Goal: Check status: Check status

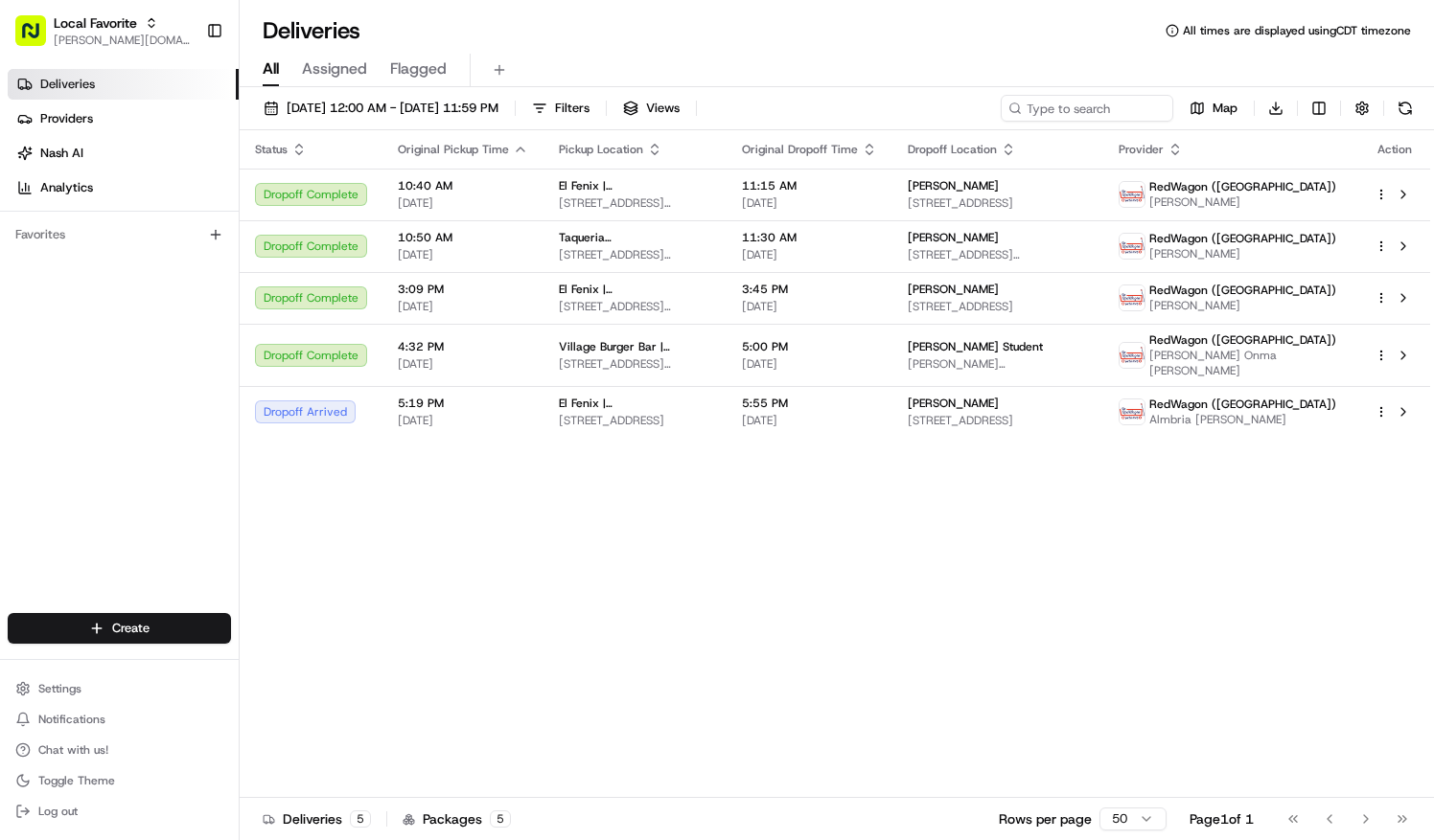
click at [830, 510] on div "Status Original Pickup Time Pickup Location Original Dropoff Time Dropoff Locat…" at bounding box center [834, 464] width 1191 height 667
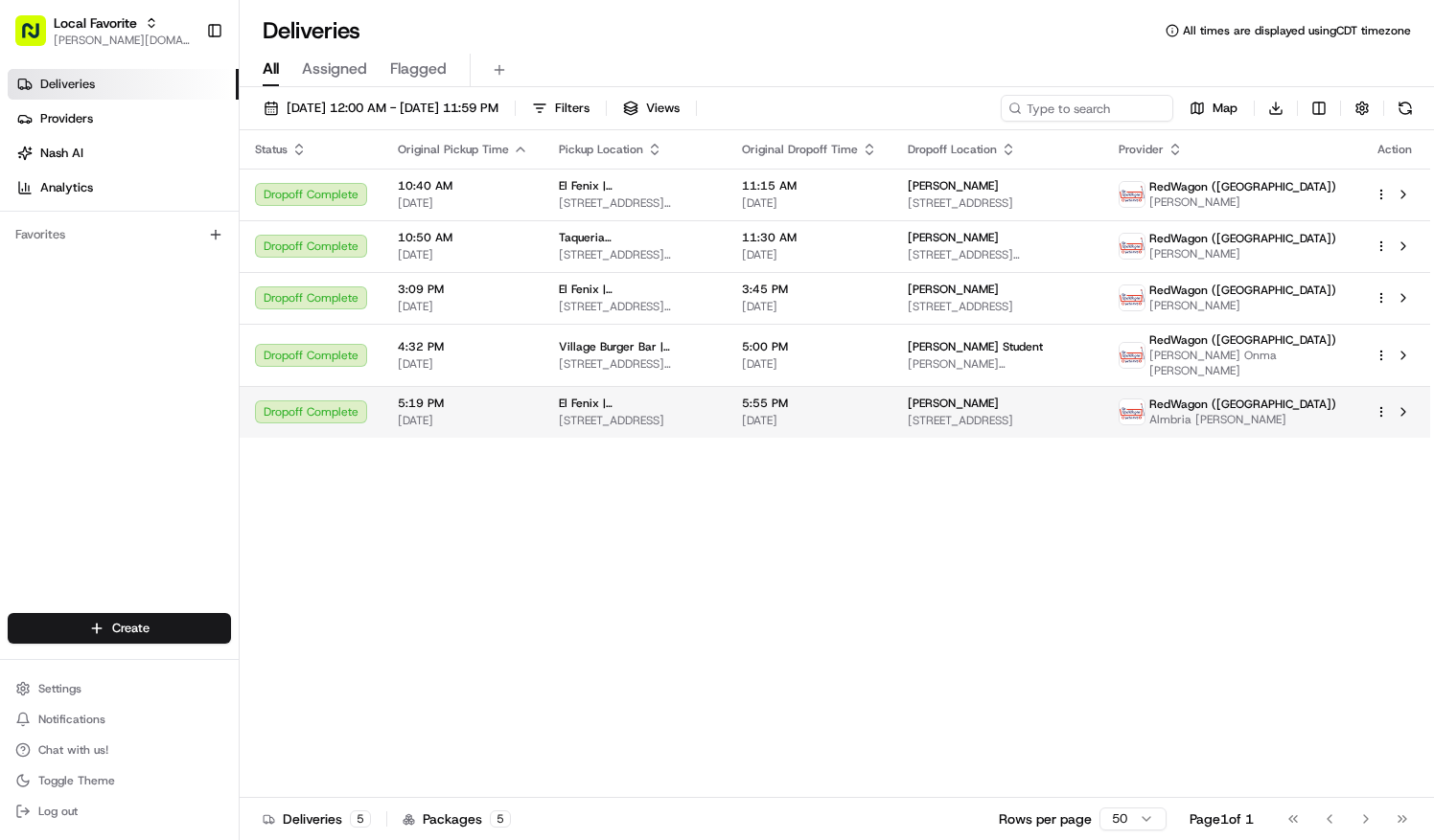
click at [781, 386] on td "5:55 PM 08/16/2025" at bounding box center [809, 412] width 166 height 52
